Goal: Task Accomplishment & Management: Use online tool/utility

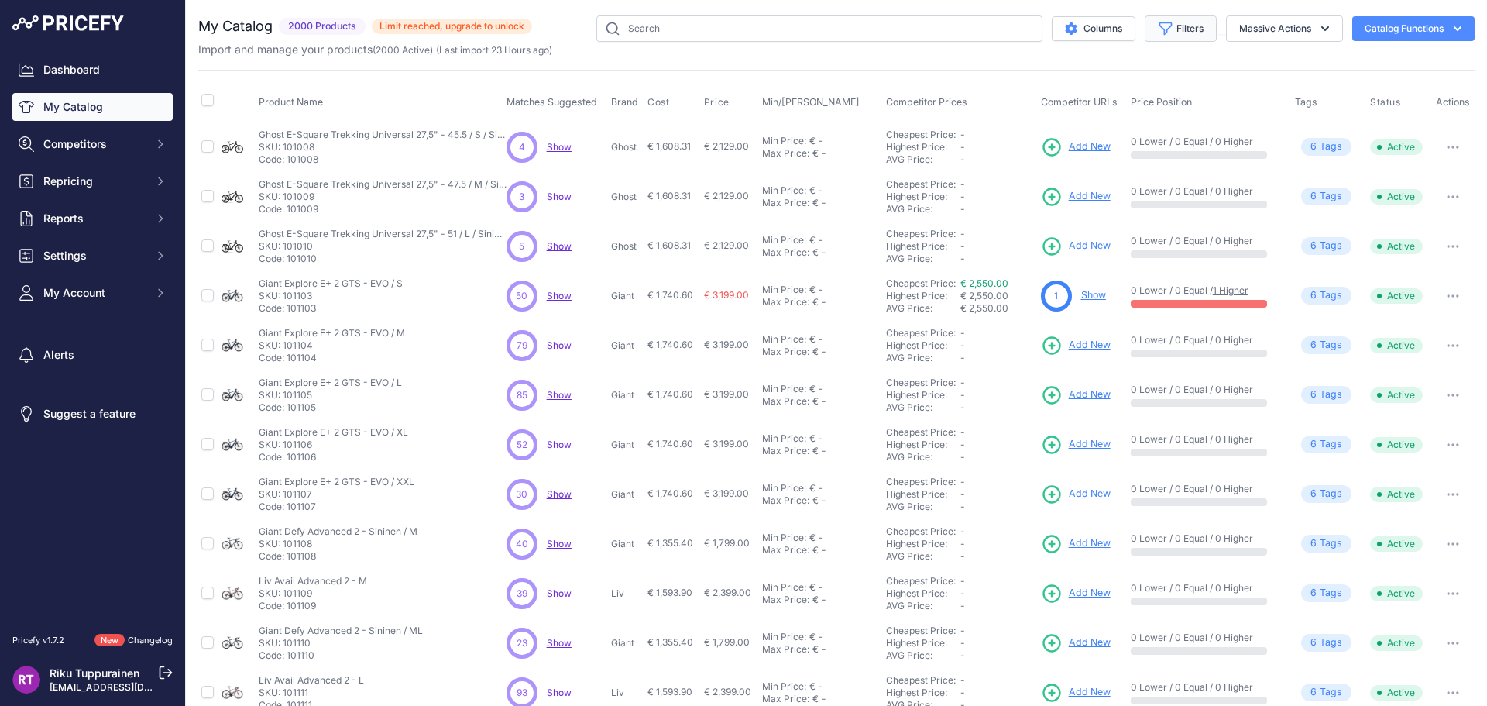
click at [1166, 36] on button "Filters" at bounding box center [1181, 28] width 72 height 26
click at [1157, 91] on select "All Status Only Enabled Only Disabled" at bounding box center [1130, 89] width 149 height 26
click at [1102, 23] on button "Columns" at bounding box center [1094, 28] width 84 height 25
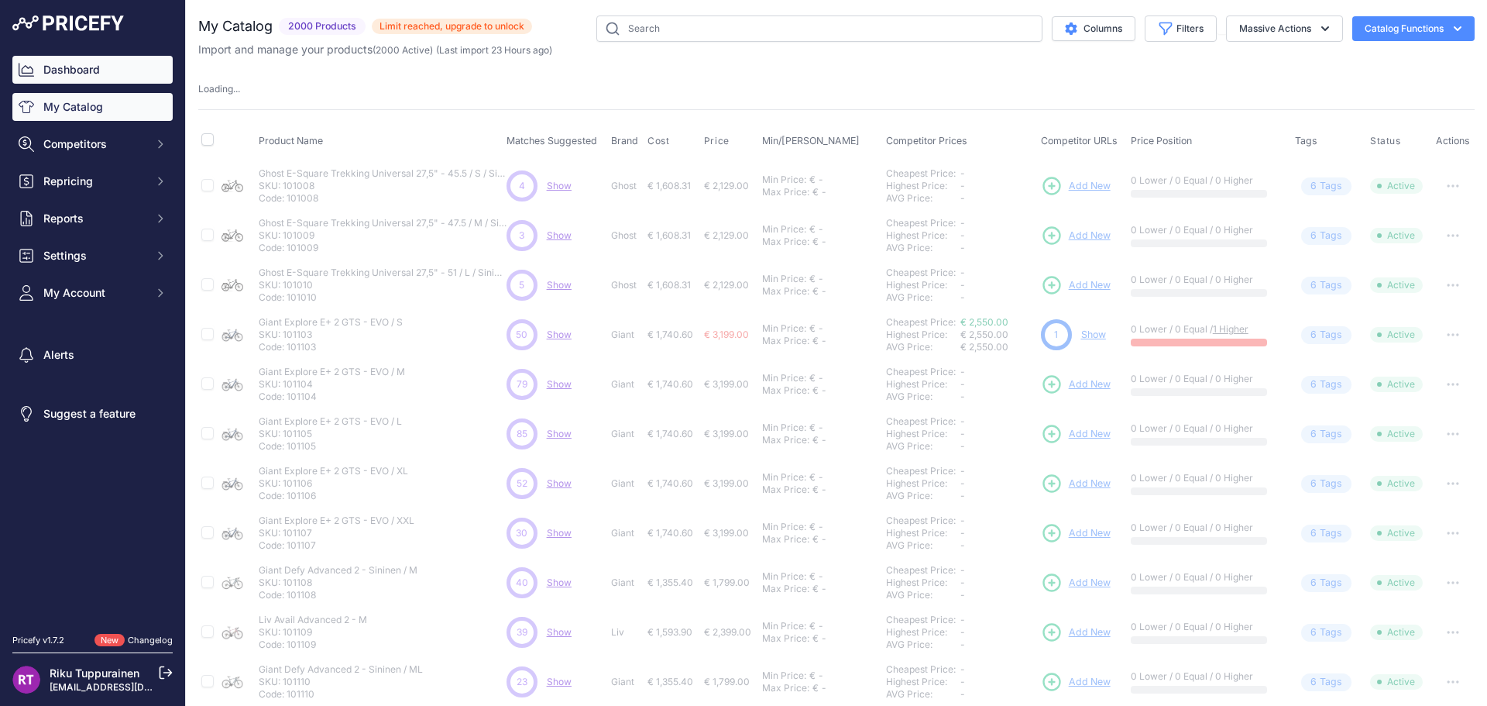
click at [77, 77] on link "Dashboard" at bounding box center [92, 70] width 160 height 28
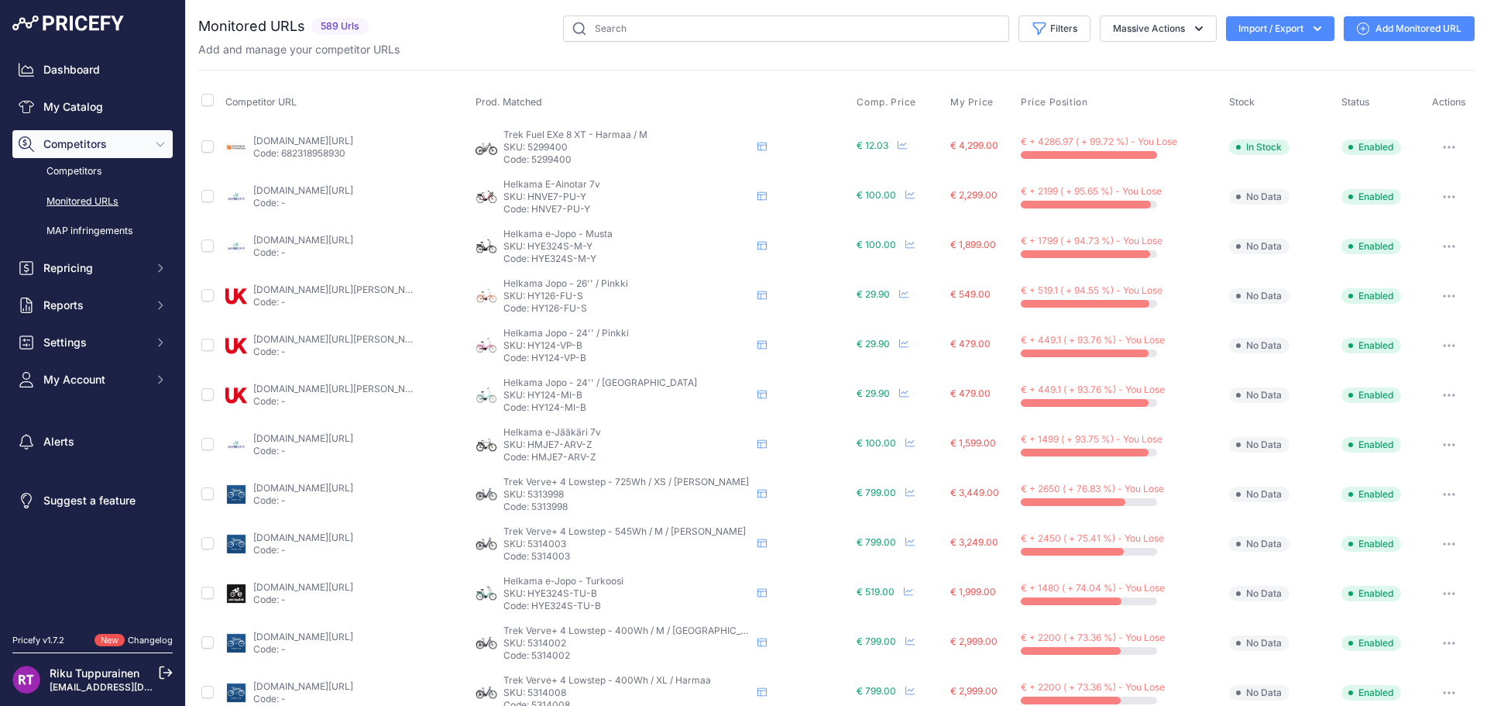
click at [289, 136] on link "[DOMAIN_NAME][URL]" at bounding box center [303, 141] width 100 height 12
click at [1434, 150] on button "button" at bounding box center [1449, 147] width 31 height 22
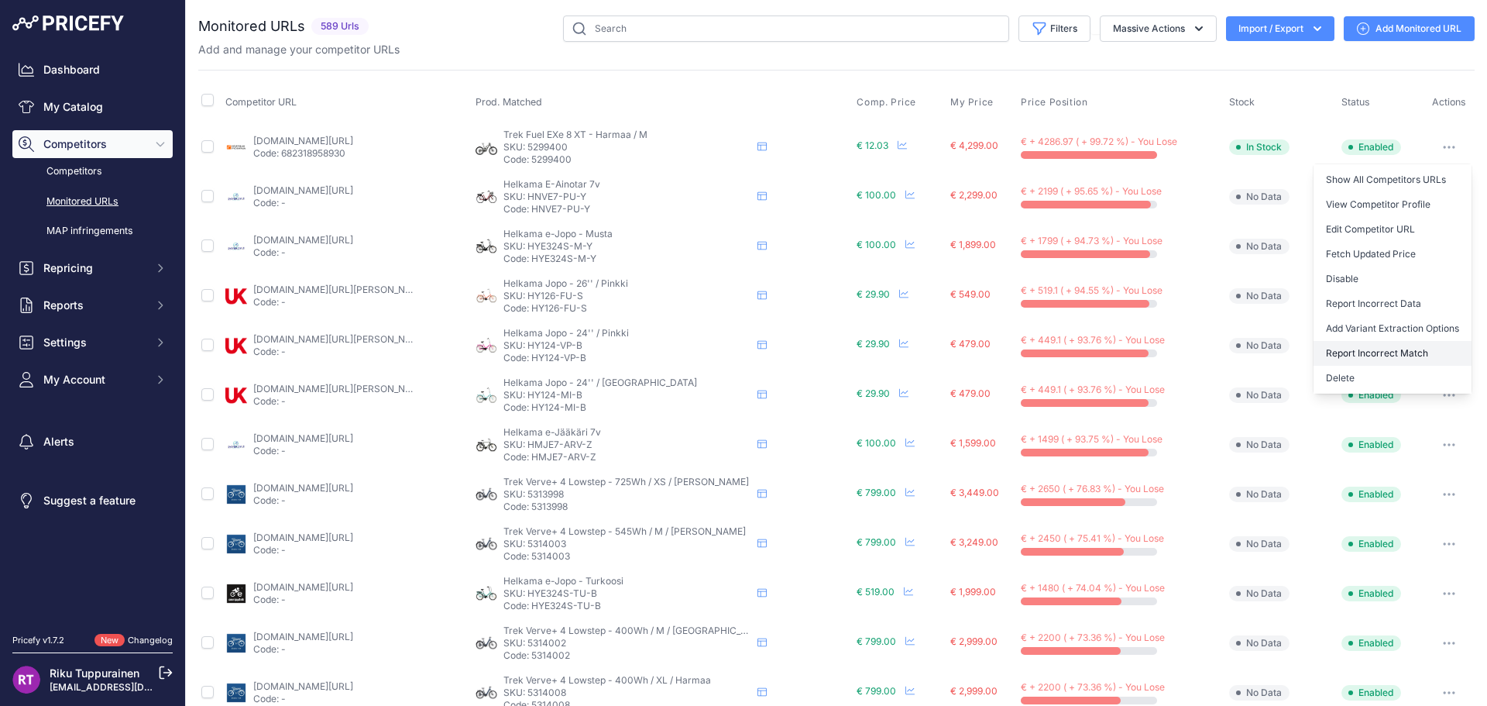
click at [1364, 347] on button "Report Incorrect Match" at bounding box center [1393, 353] width 158 height 25
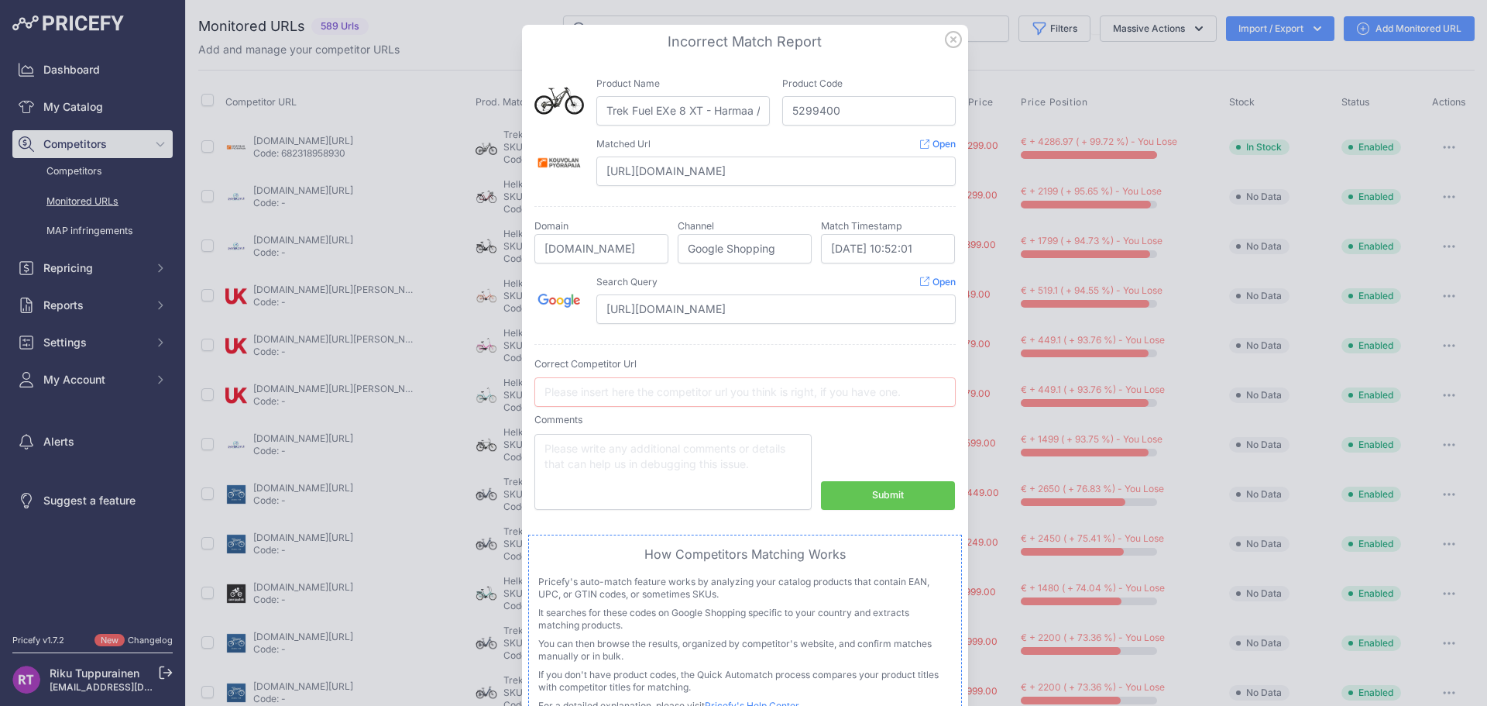
click at [945, 47] on icon at bounding box center [953, 39] width 17 height 17
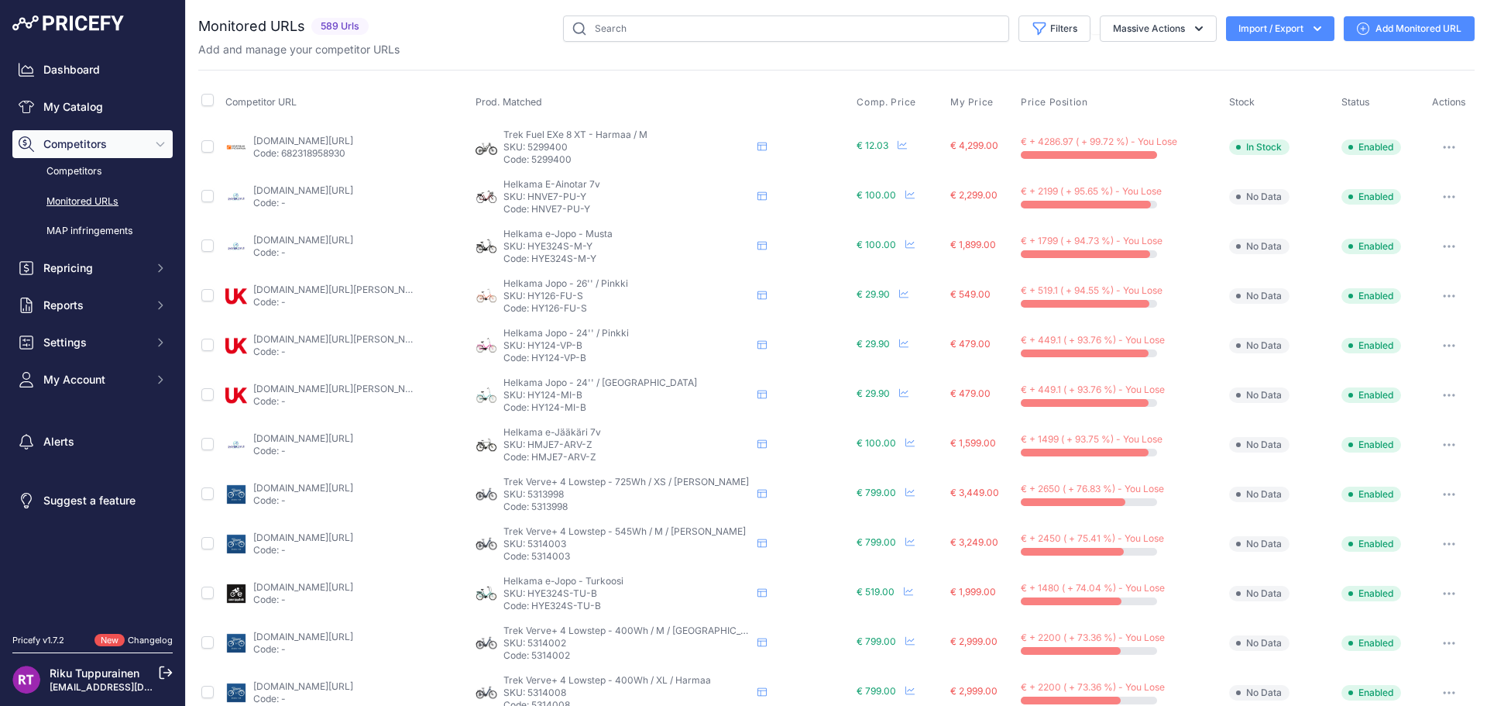
click at [1445, 148] on button "button" at bounding box center [1449, 147] width 31 height 22
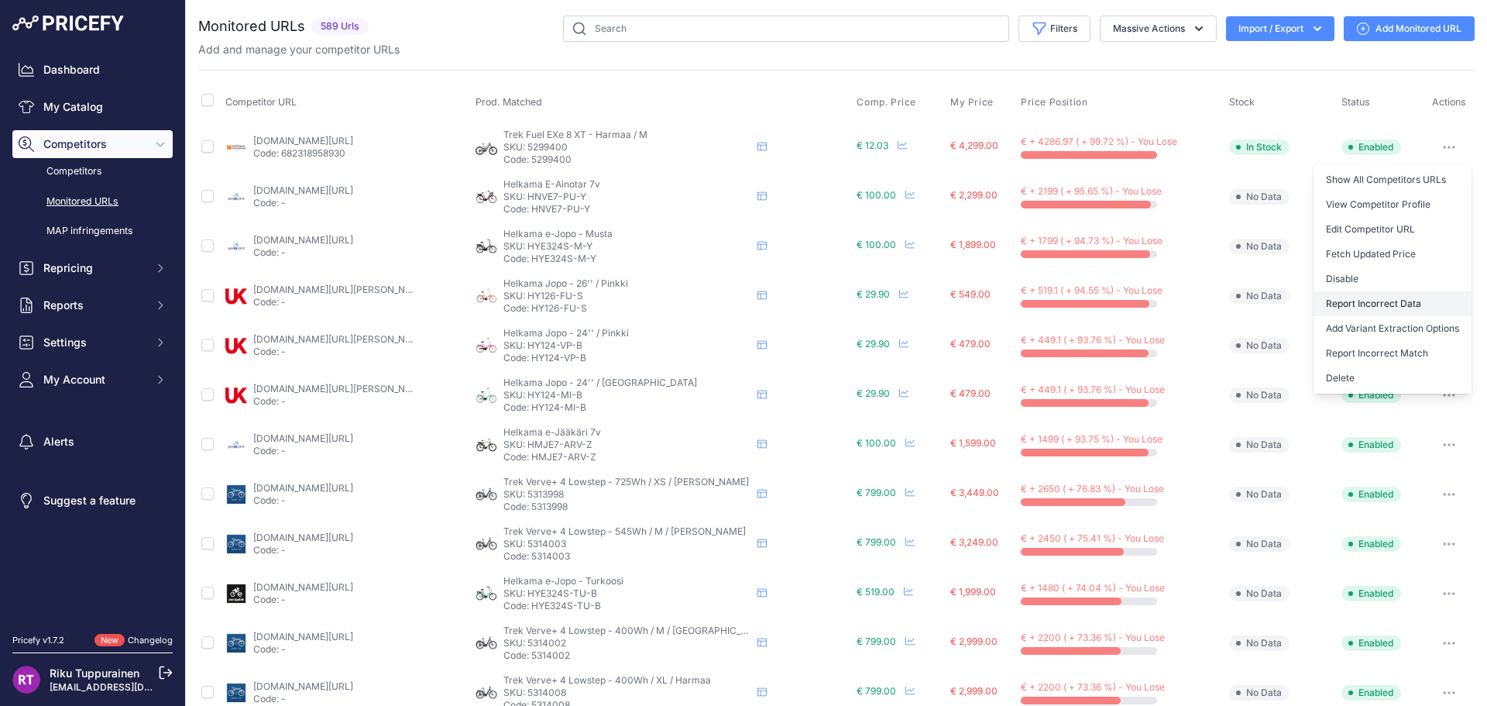
click at [1396, 306] on button "Report Incorrect Data" at bounding box center [1393, 303] width 158 height 25
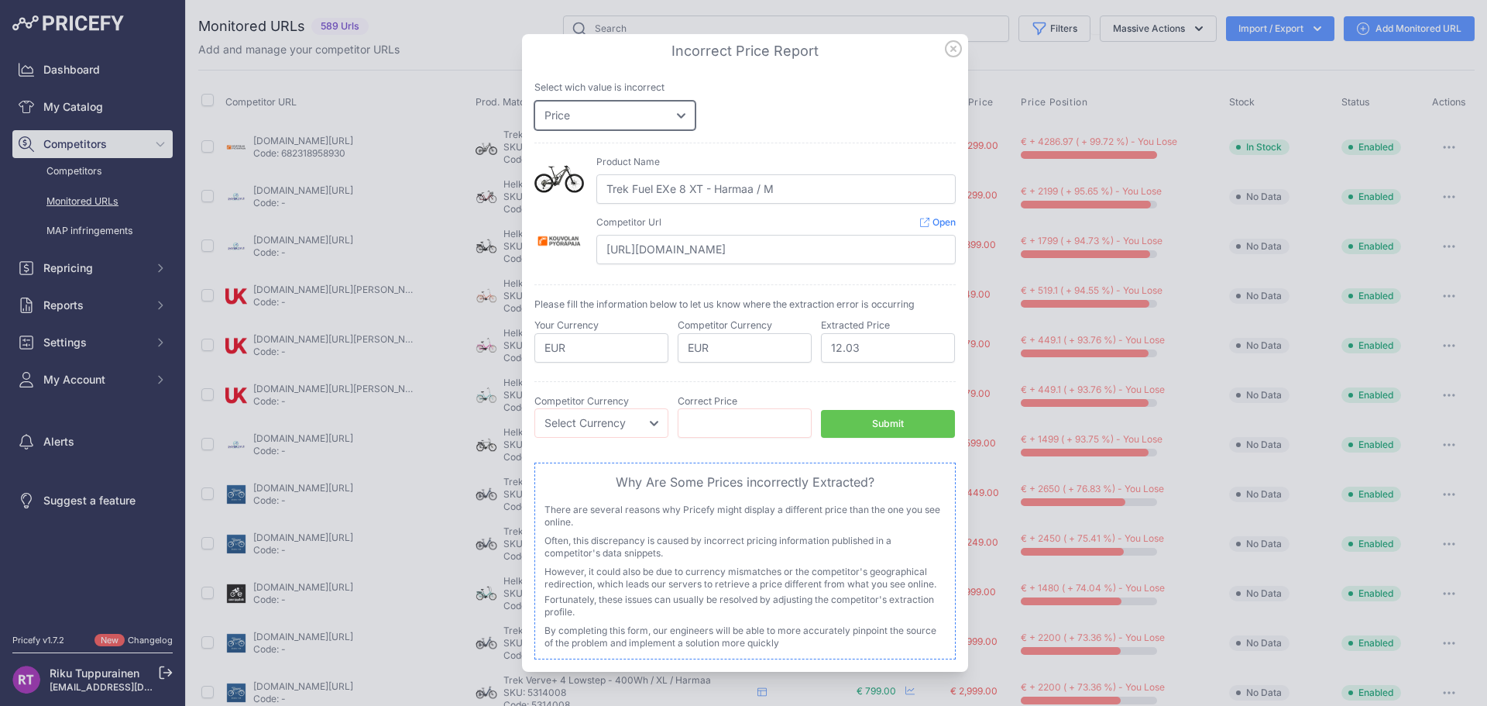
click at [655, 120] on select "Price Stock" at bounding box center [614, 115] width 161 height 29
click at [651, 125] on select "Price Stock" at bounding box center [614, 115] width 161 height 29
click at [736, 420] on input "number" at bounding box center [745, 422] width 134 height 29
paste input "5269.00"
type input "5269.00"
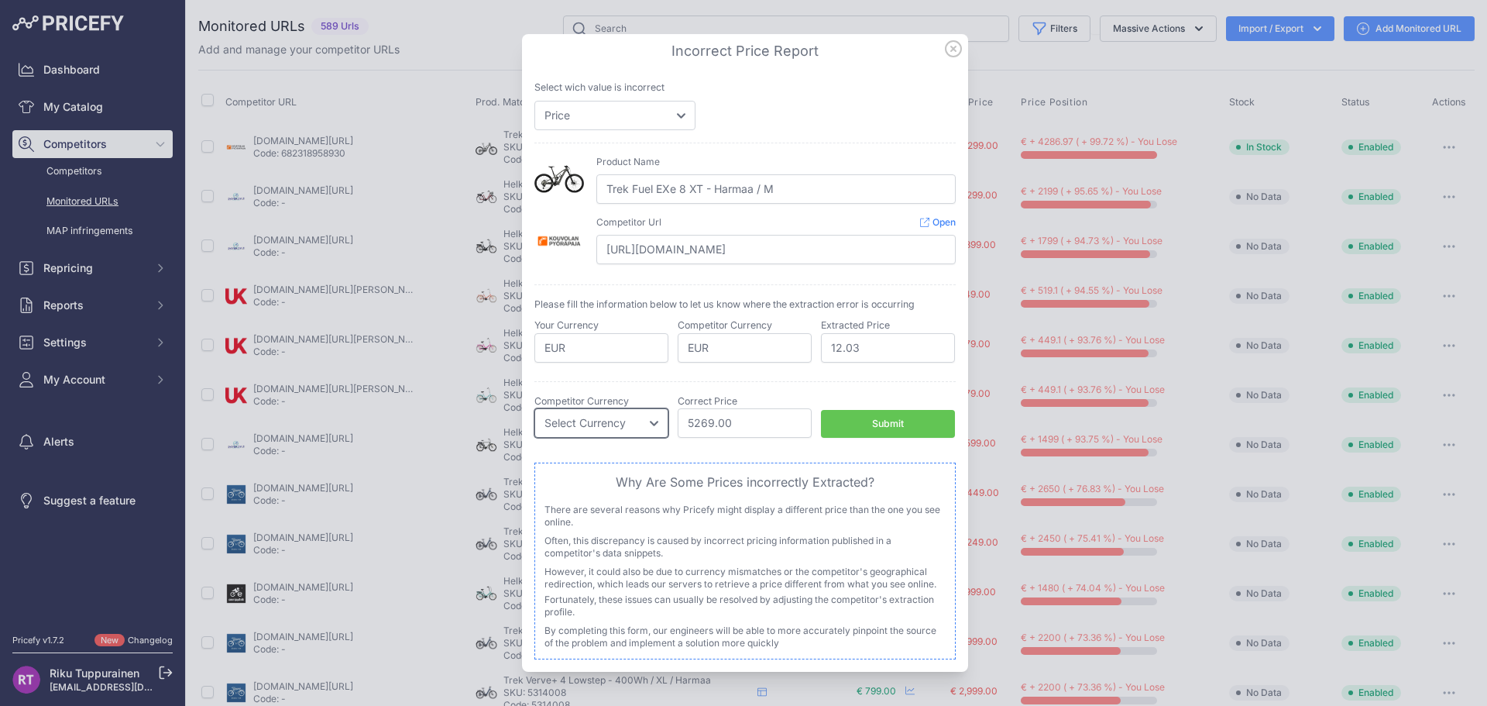
click at [603, 423] on select "Select Currency EUR CAD CNY JPY PLN" at bounding box center [601, 422] width 134 height 29
select select "EUR"
click at [534, 408] on select "Select Currency EUR CAD CNY JPY PLN" at bounding box center [601, 422] width 134 height 29
click at [874, 422] on div "Submit" at bounding box center [888, 424] width 32 height 15
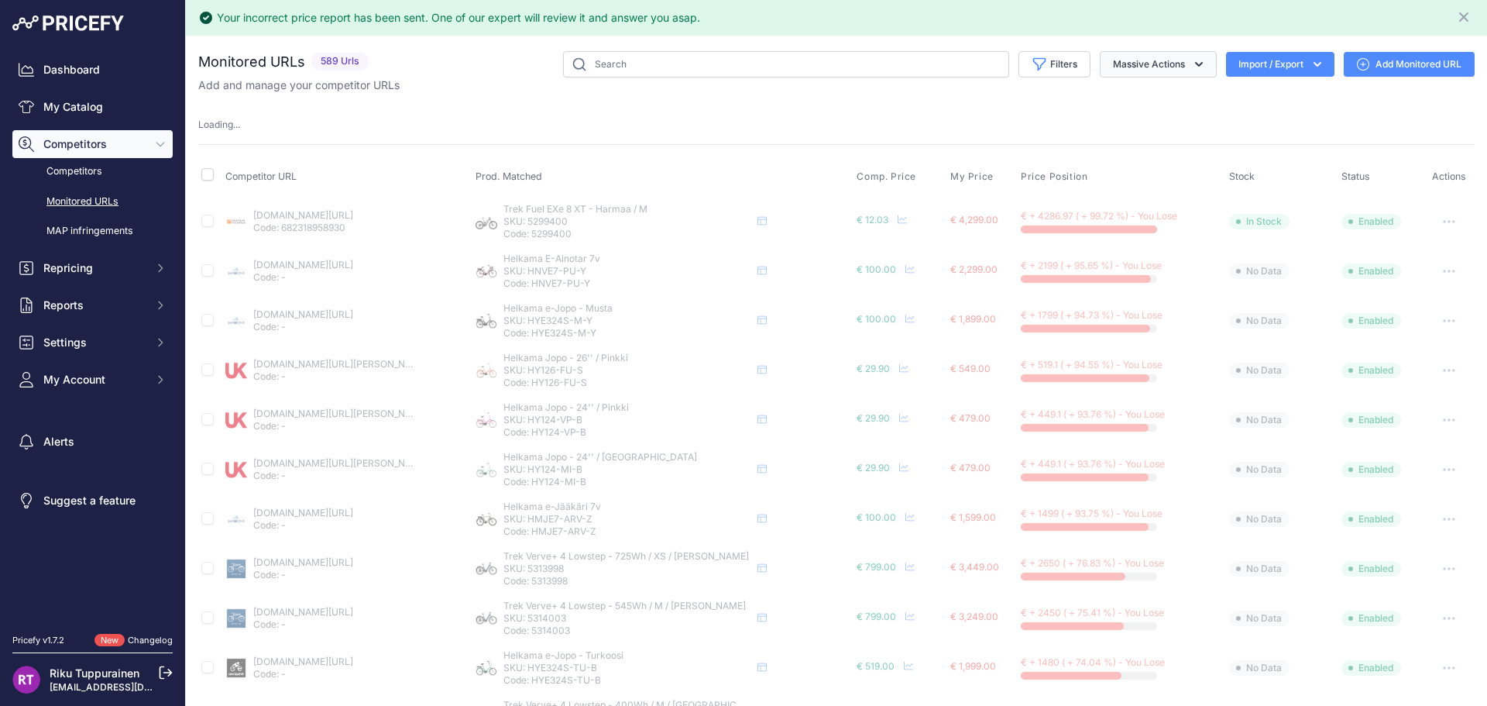
click at [1167, 63] on button "Massive Actions" at bounding box center [1158, 64] width 117 height 26
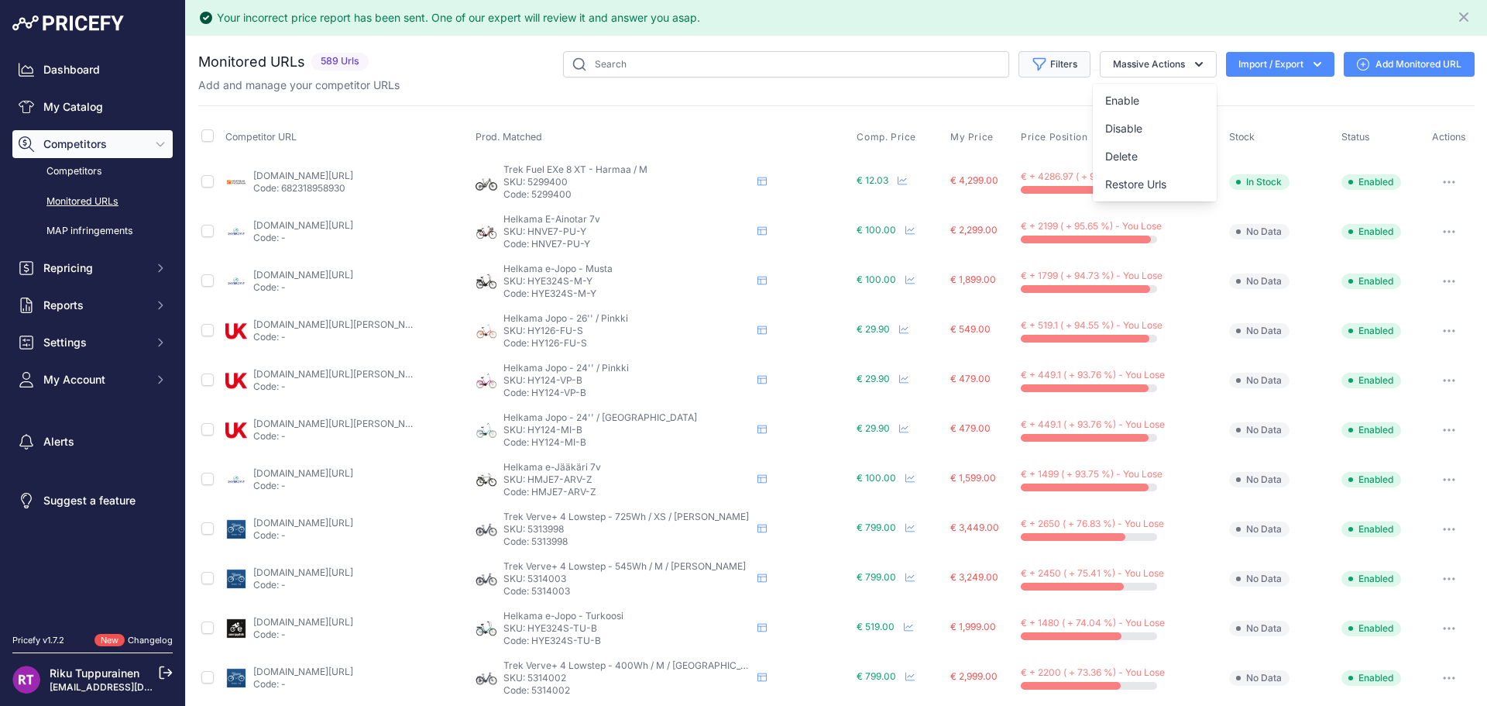
click at [1043, 58] on button "Filters" at bounding box center [1055, 64] width 72 height 26
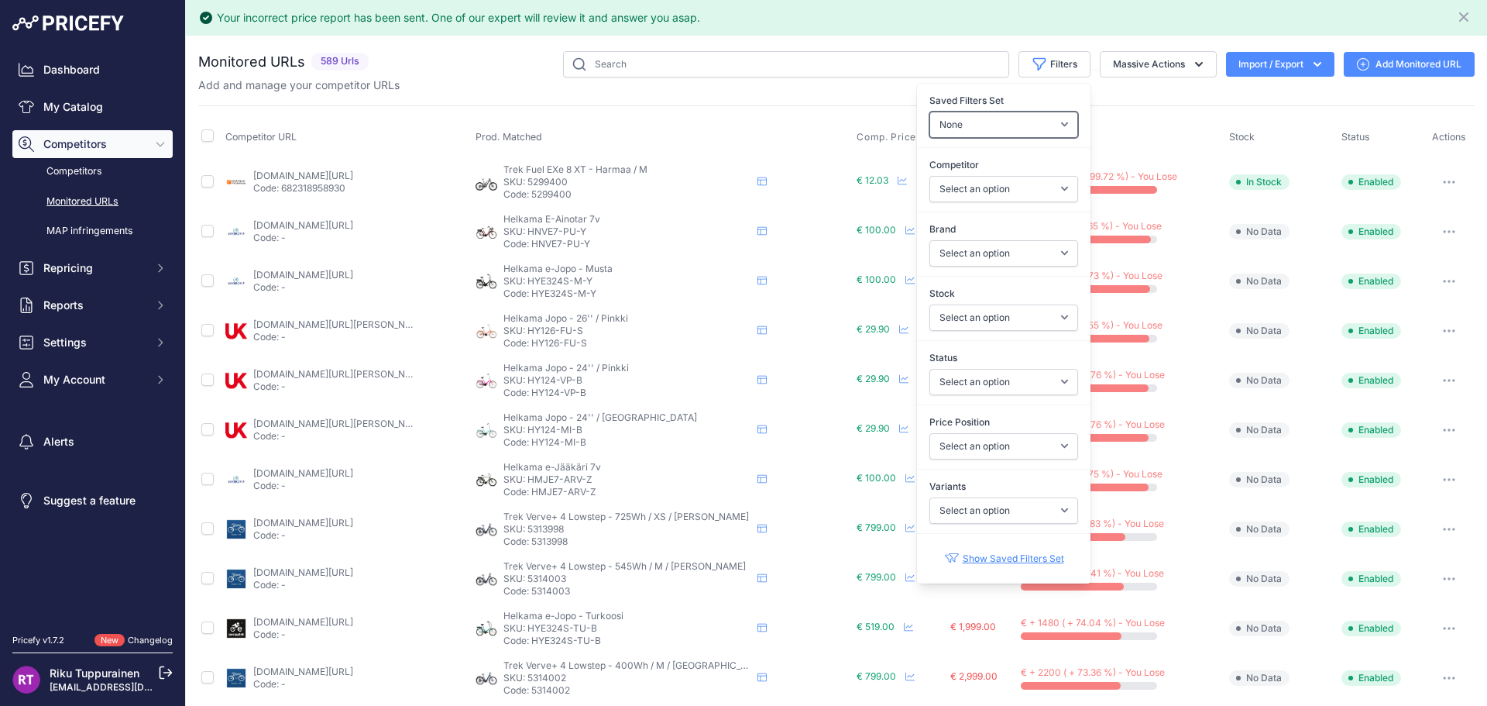
click at [1009, 127] on select "None" at bounding box center [1004, 125] width 149 height 26
click at [930, 112] on select "None" at bounding box center [1004, 125] width 149 height 26
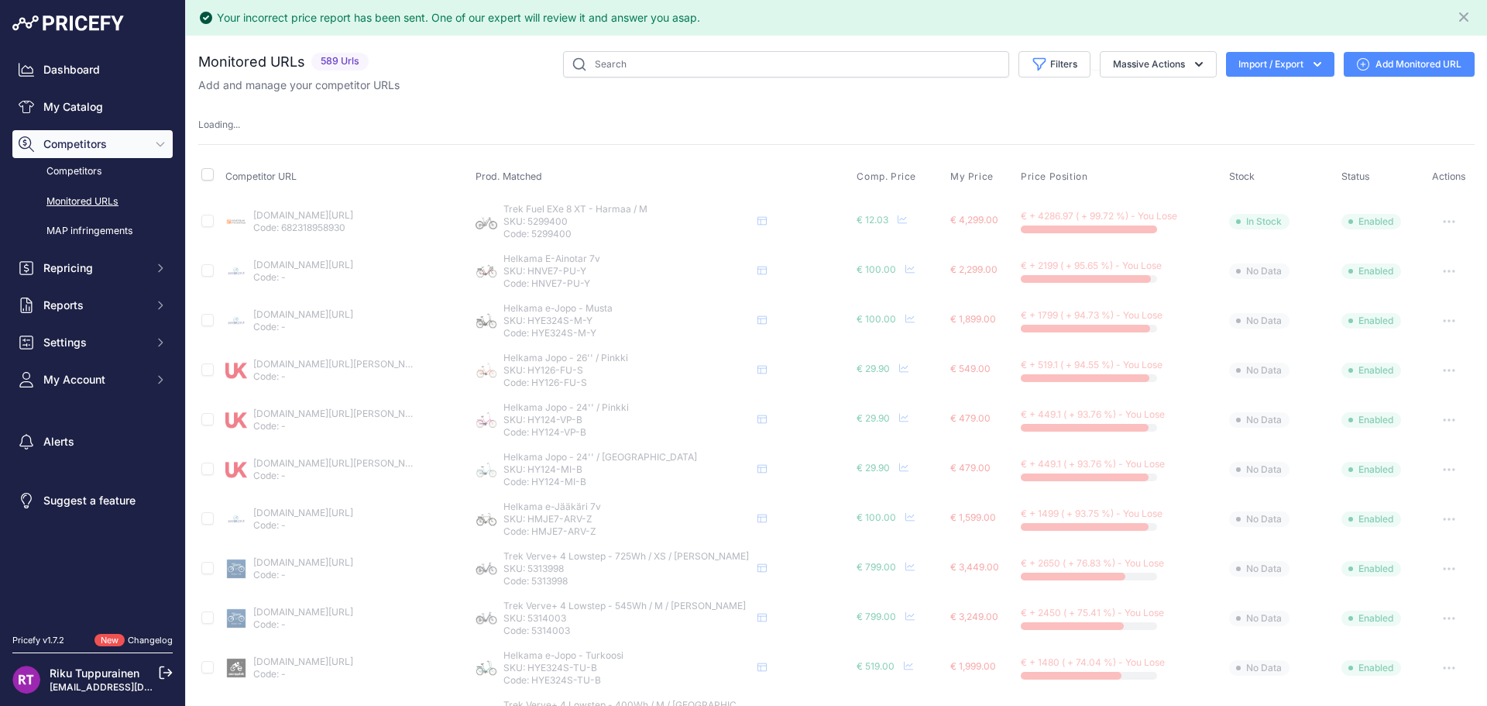
click at [976, 46] on div "You are not connected to the internet. Monitored URLs" at bounding box center [836, 644] width 1277 height 1217
click at [1456, 19] on icon "Close" at bounding box center [1463, 16] width 15 height 15
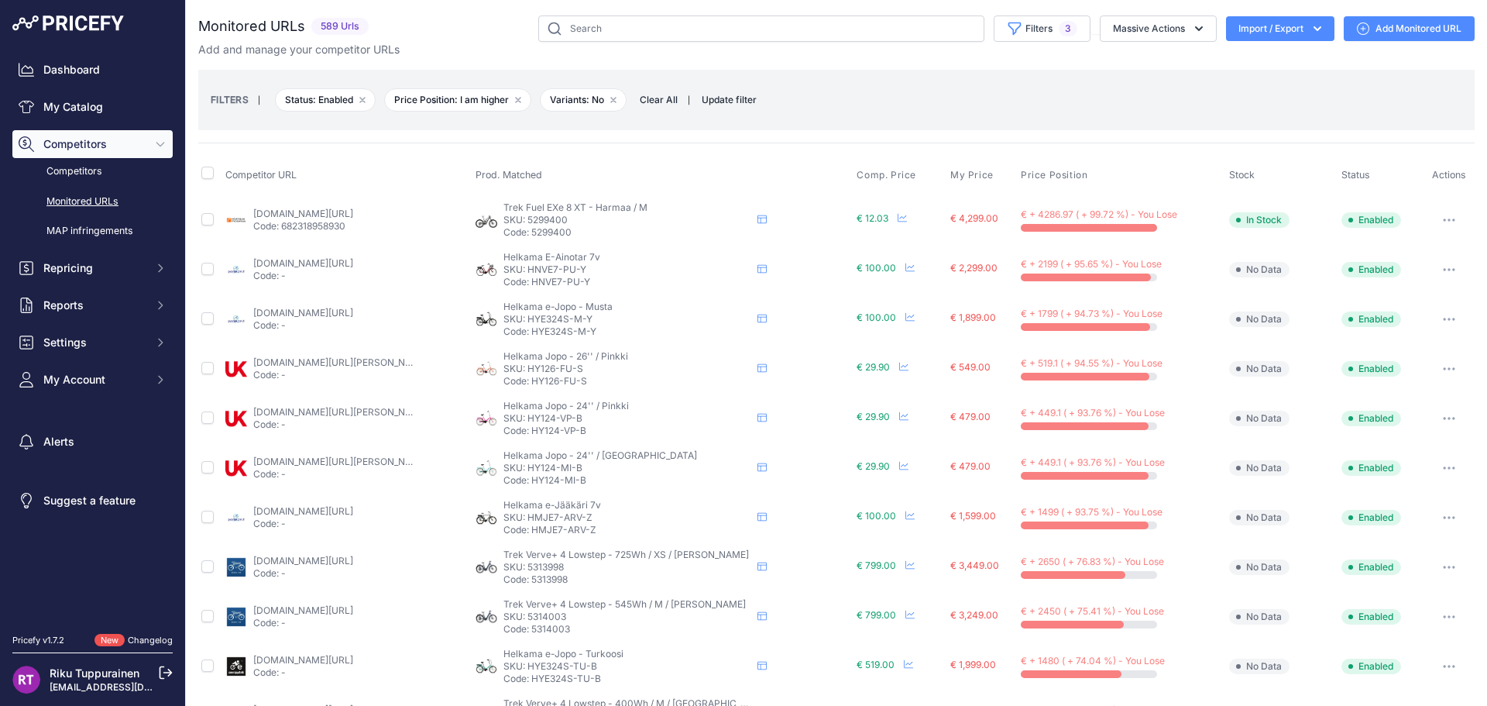
click at [1339, 184] on th "Status" at bounding box center [1381, 175] width 84 height 39
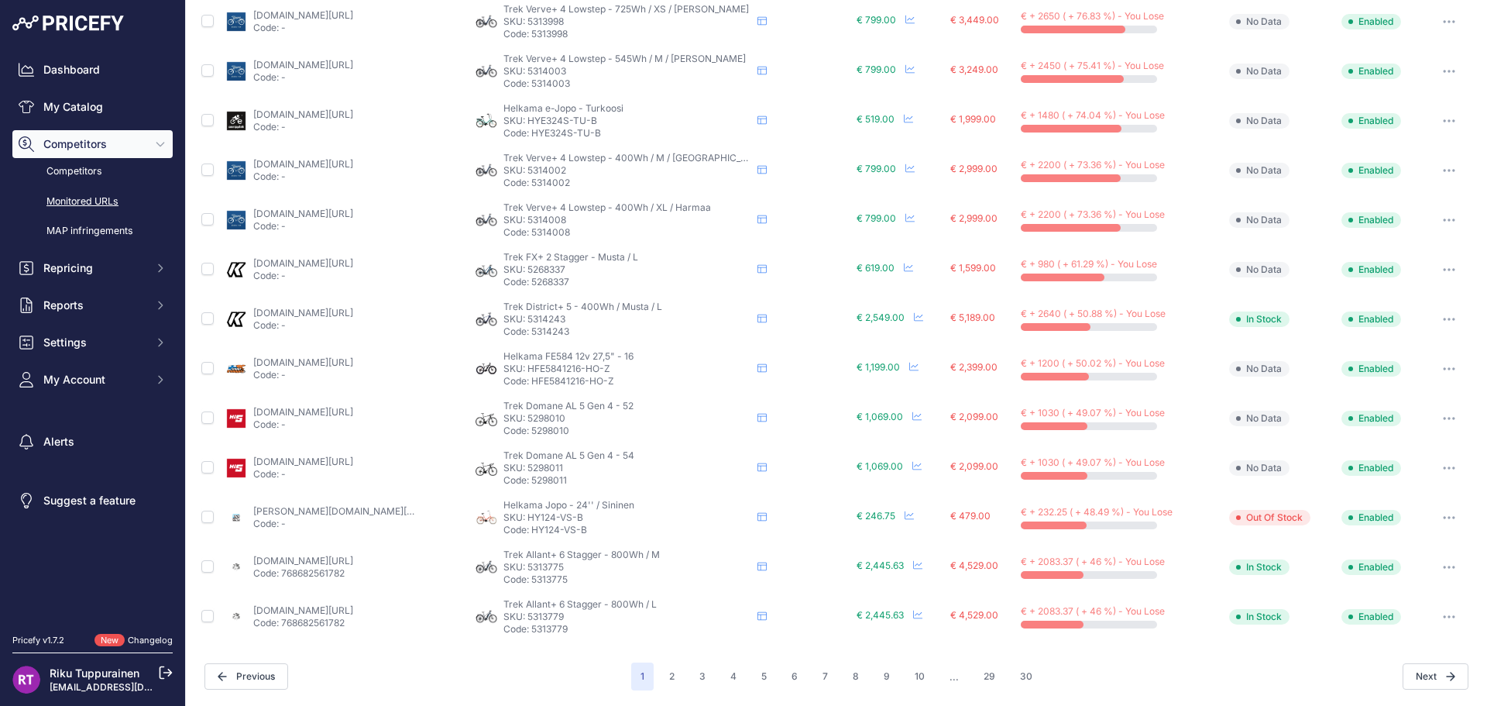
click at [670, 677] on button "2" at bounding box center [672, 676] width 24 height 28
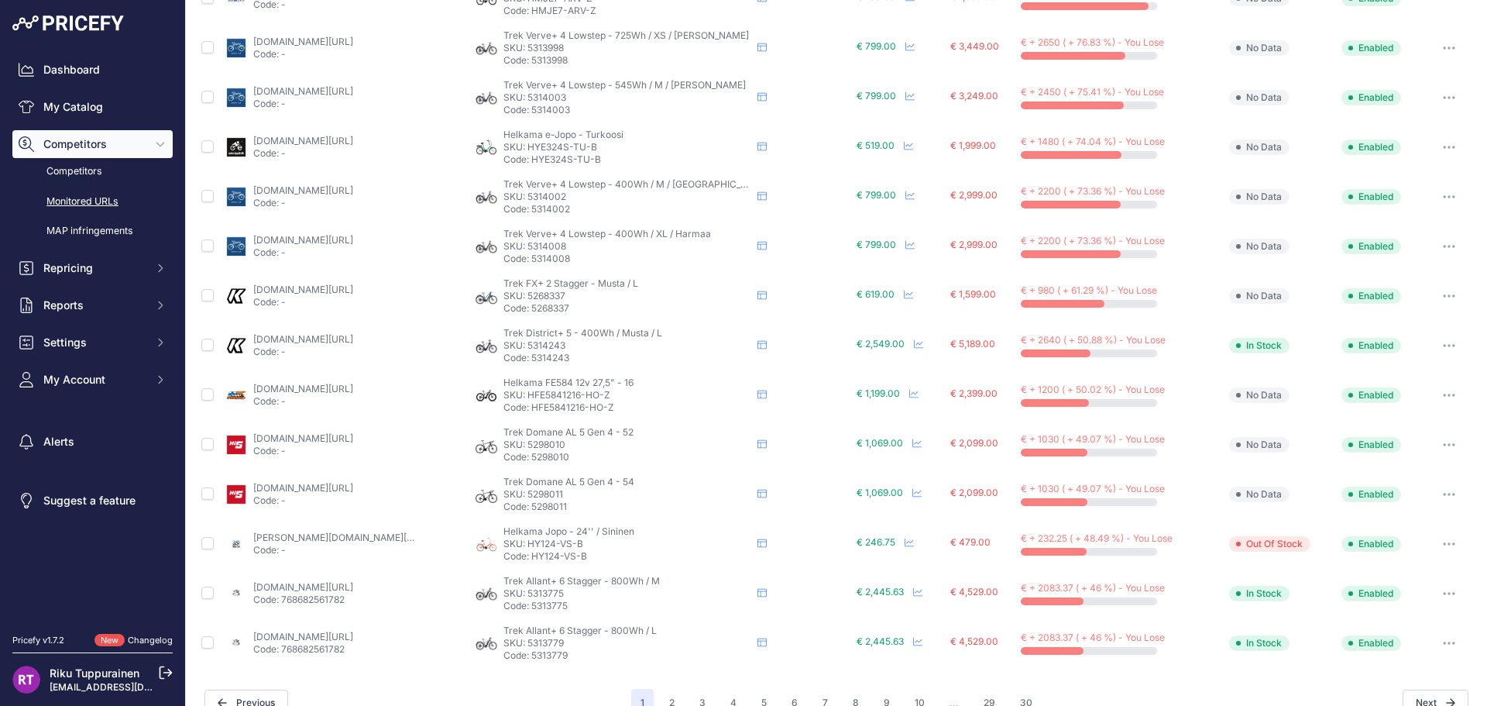
scroll to position [572, 0]
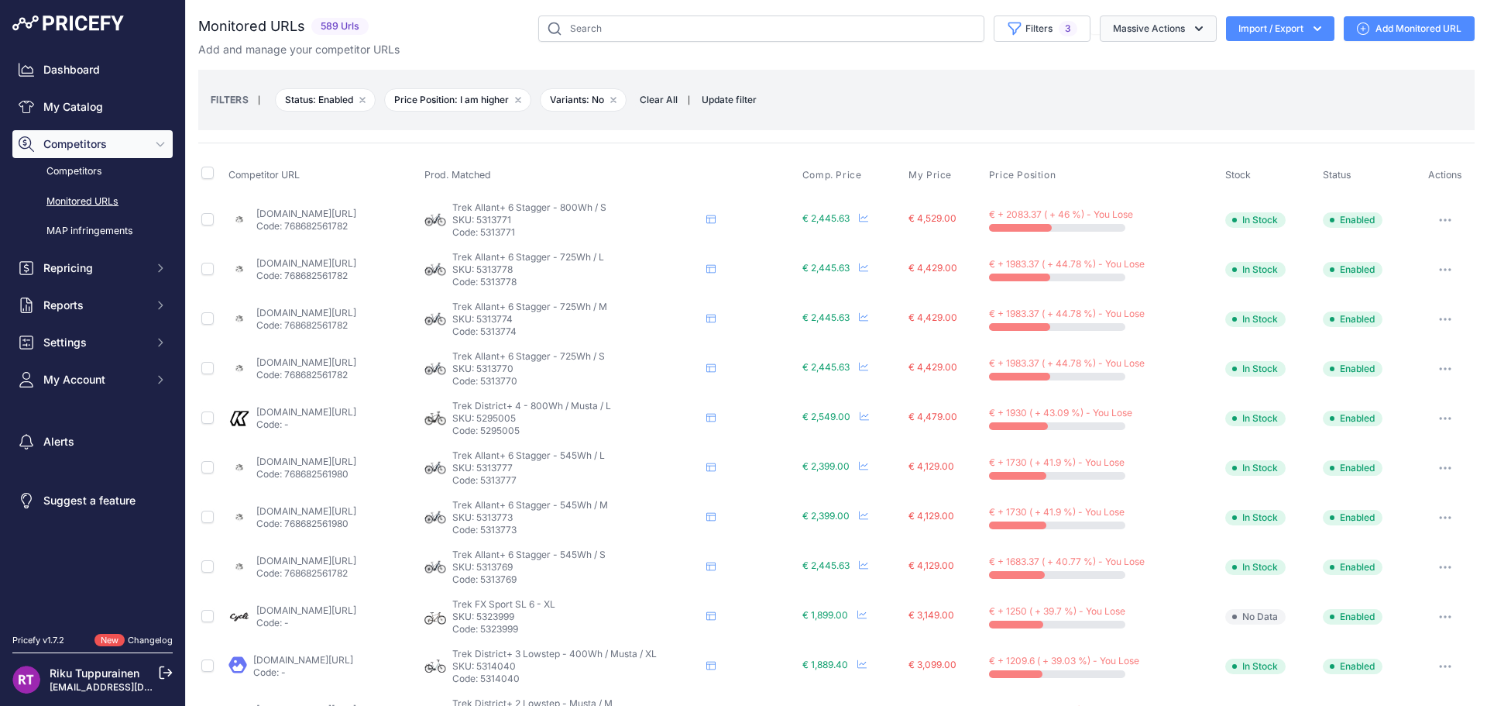
click at [1150, 25] on button "Massive Actions" at bounding box center [1158, 28] width 117 height 26
click at [1040, 20] on button "Filters 3" at bounding box center [1042, 28] width 97 height 26
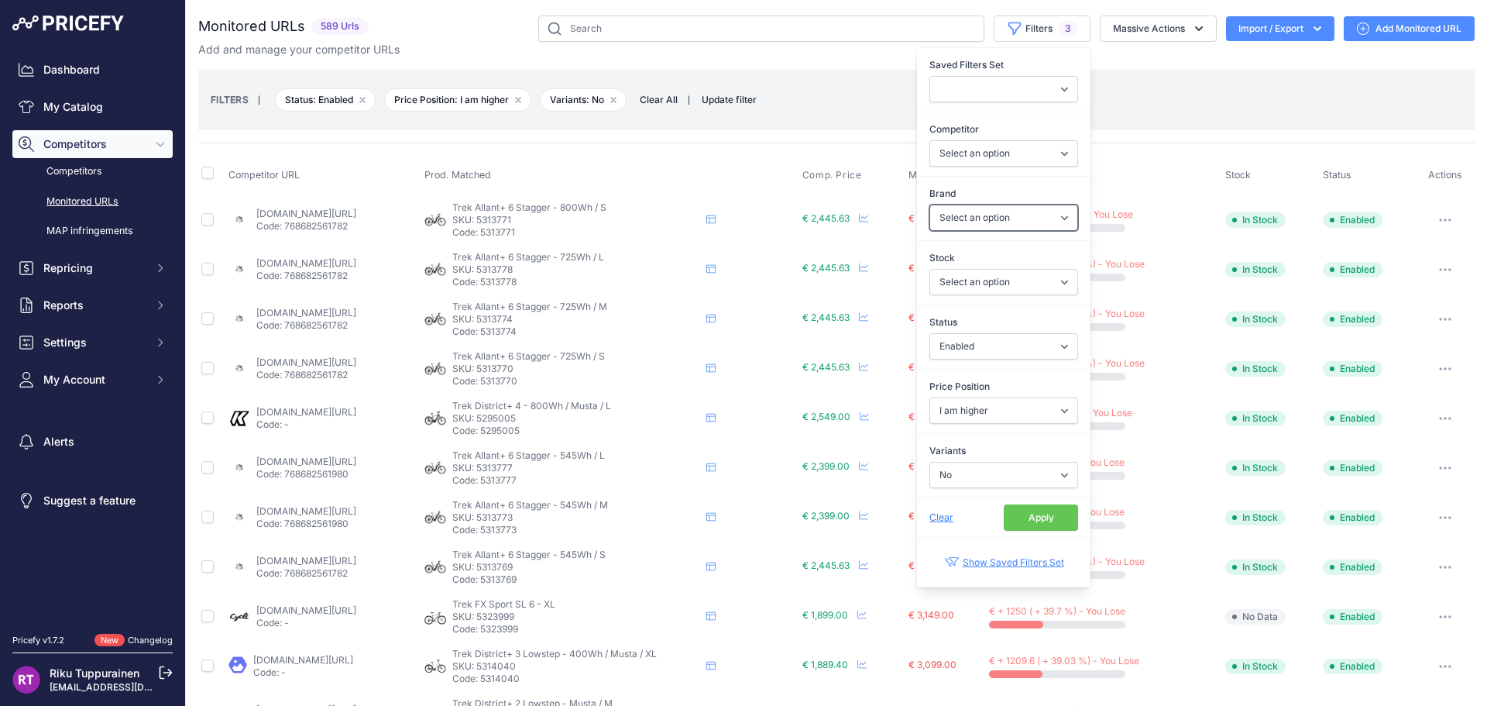
click at [970, 218] on select "Select an option Ghost Giant Haibike Helkama Liv Trek Tunturi" at bounding box center [1004, 218] width 149 height 26
select select "Helkama"
click at [930, 205] on select "Select an option Ghost Giant Haibike Helkama Liv Trek Tunturi" at bounding box center [1004, 218] width 149 height 26
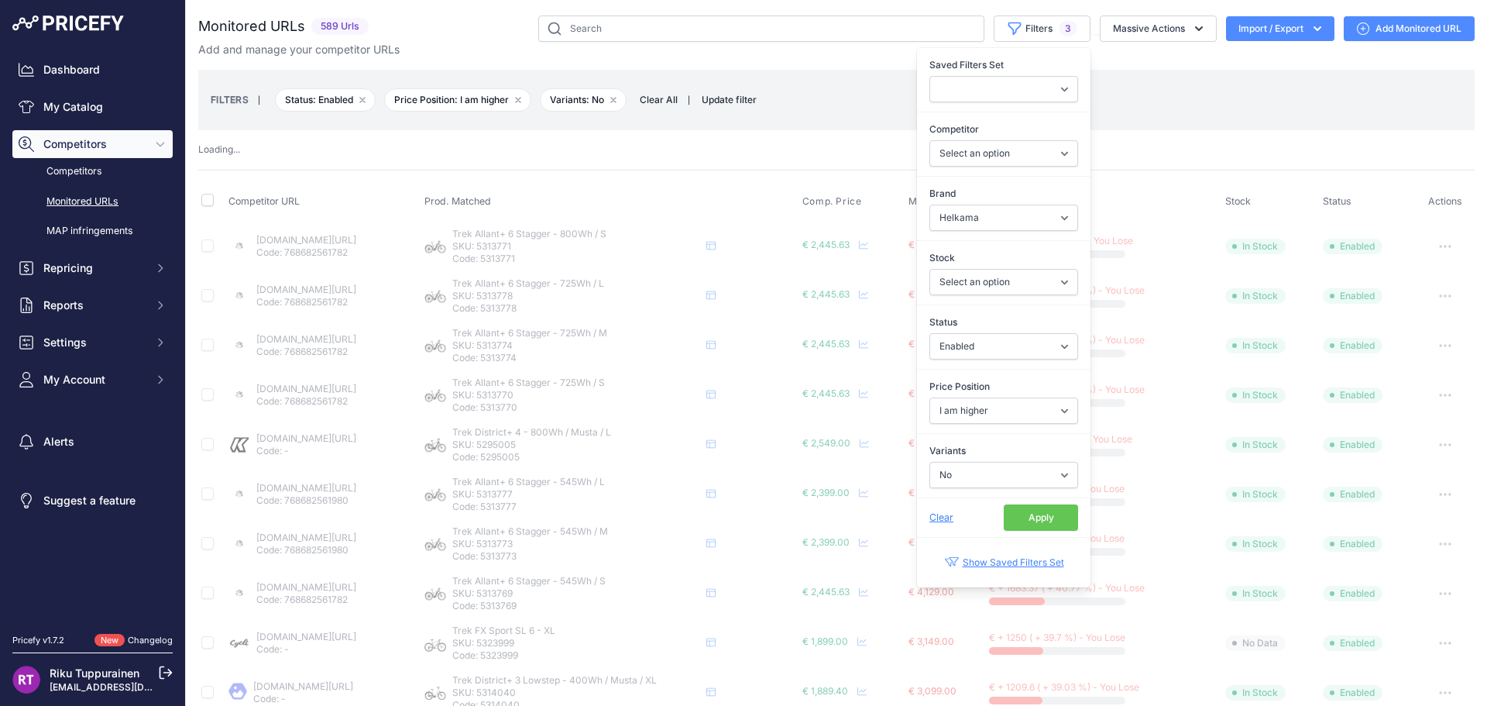
click at [1021, 517] on button "Apply" at bounding box center [1041, 517] width 74 height 26
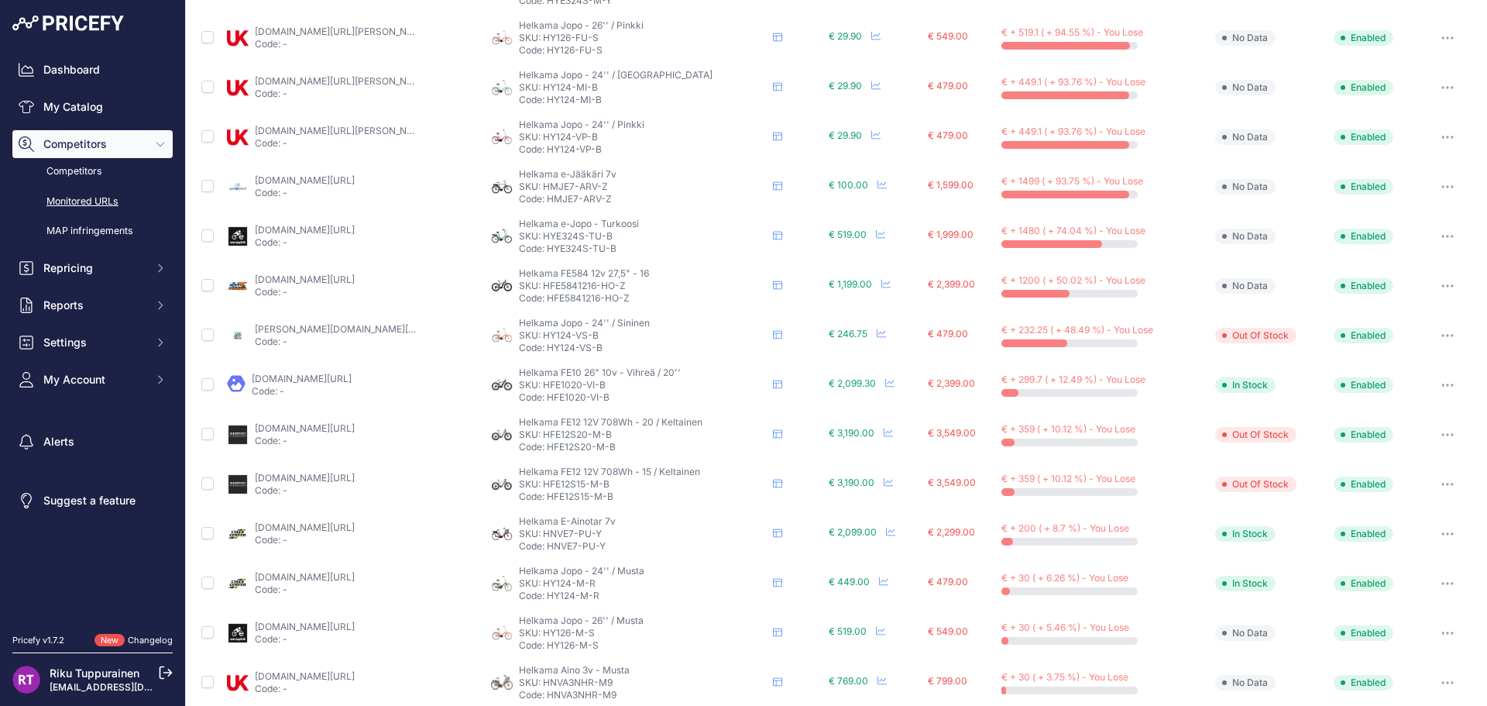
scroll to position [232, 0]
click at [343, 279] on link "[DOMAIN_NAME][URL]" at bounding box center [305, 279] width 100 height 12
click at [369, 337] on p "Code: -" at bounding box center [335, 341] width 161 height 12
click at [368, 333] on link "[PERSON_NAME][DOMAIN_NAME][URL]" at bounding box center [342, 328] width 175 height 12
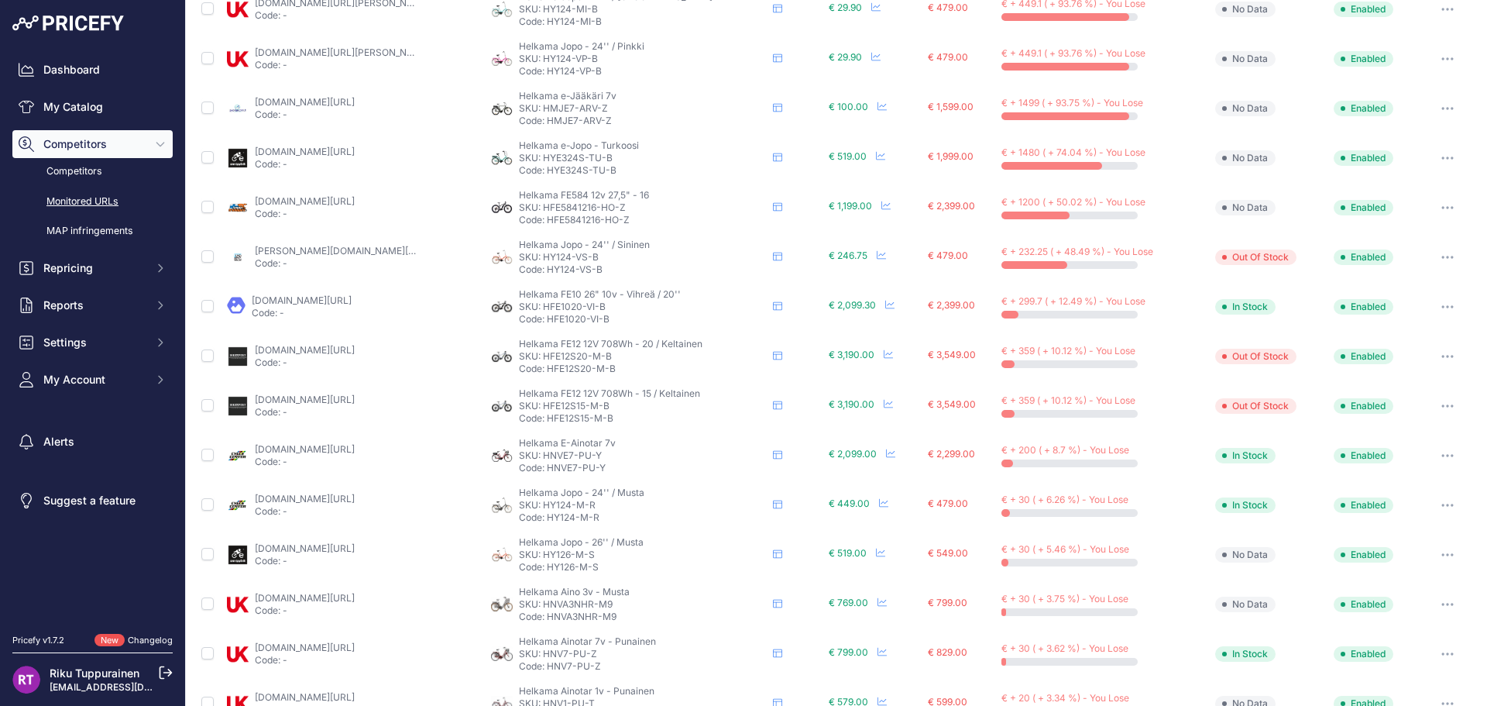
click at [355, 346] on link "[DOMAIN_NAME][URL]" at bounding box center [305, 350] width 100 height 12
click at [333, 449] on link "[DOMAIN_NAME][URL]" at bounding box center [305, 449] width 100 height 12
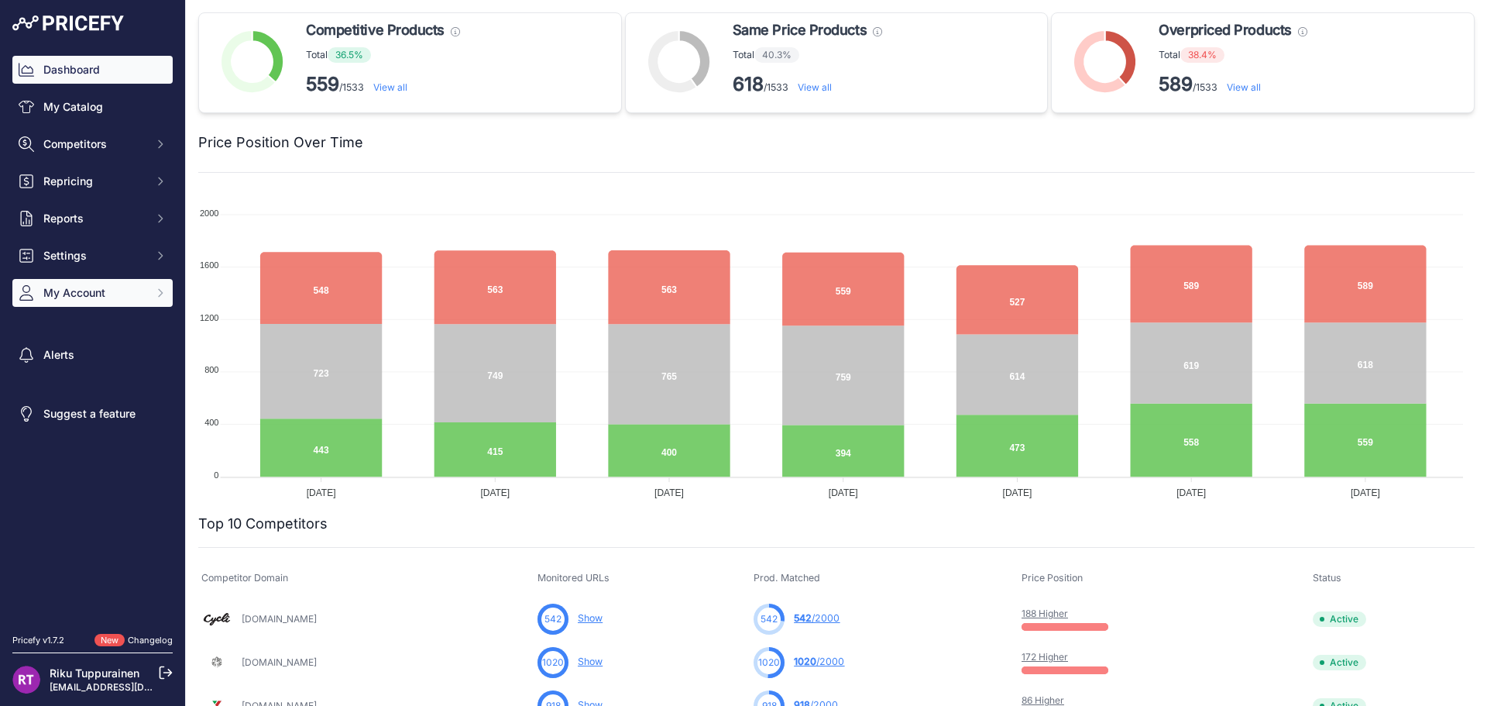
click at [97, 284] on button "My Account" at bounding box center [92, 293] width 160 height 28
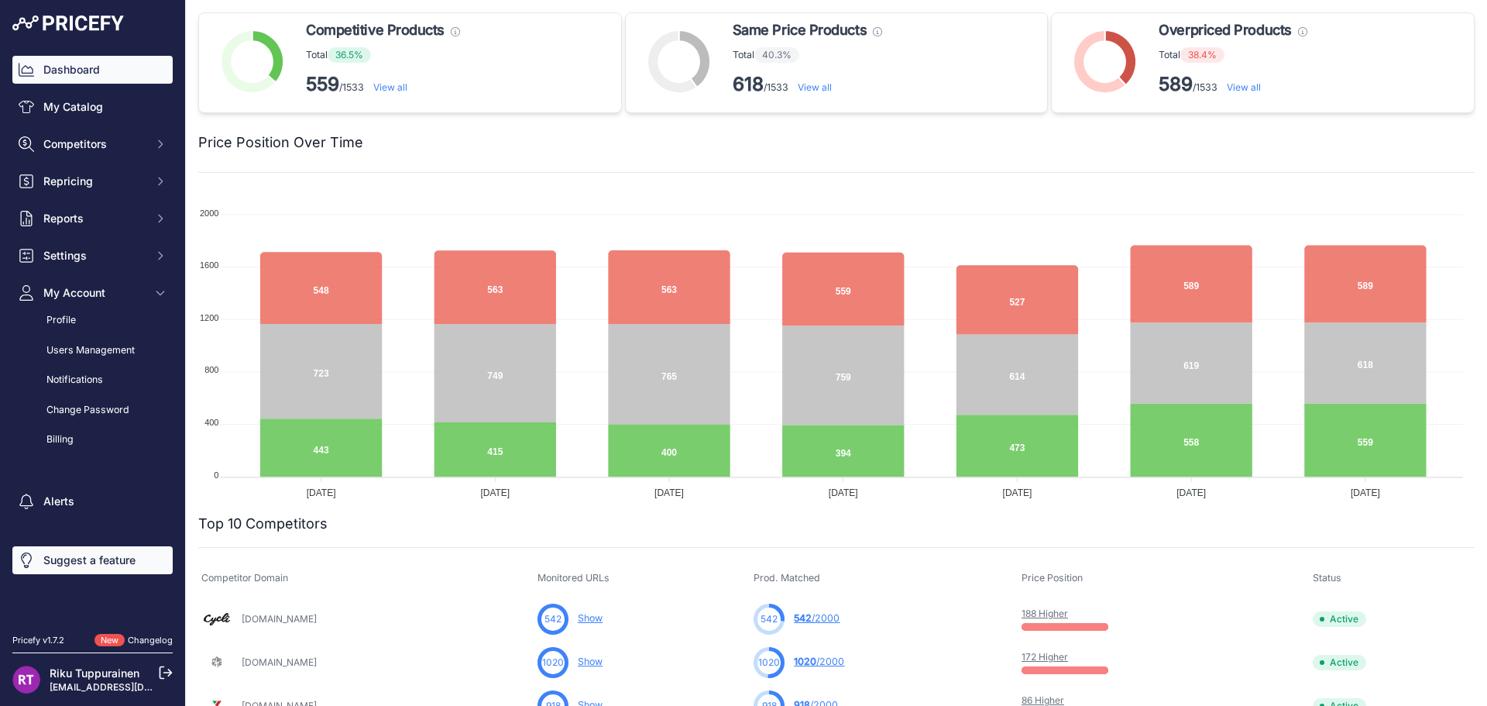
click at [69, 565] on link "Suggest a feature" at bounding box center [92, 560] width 160 height 28
